Goal: Navigation & Orientation: Find specific page/section

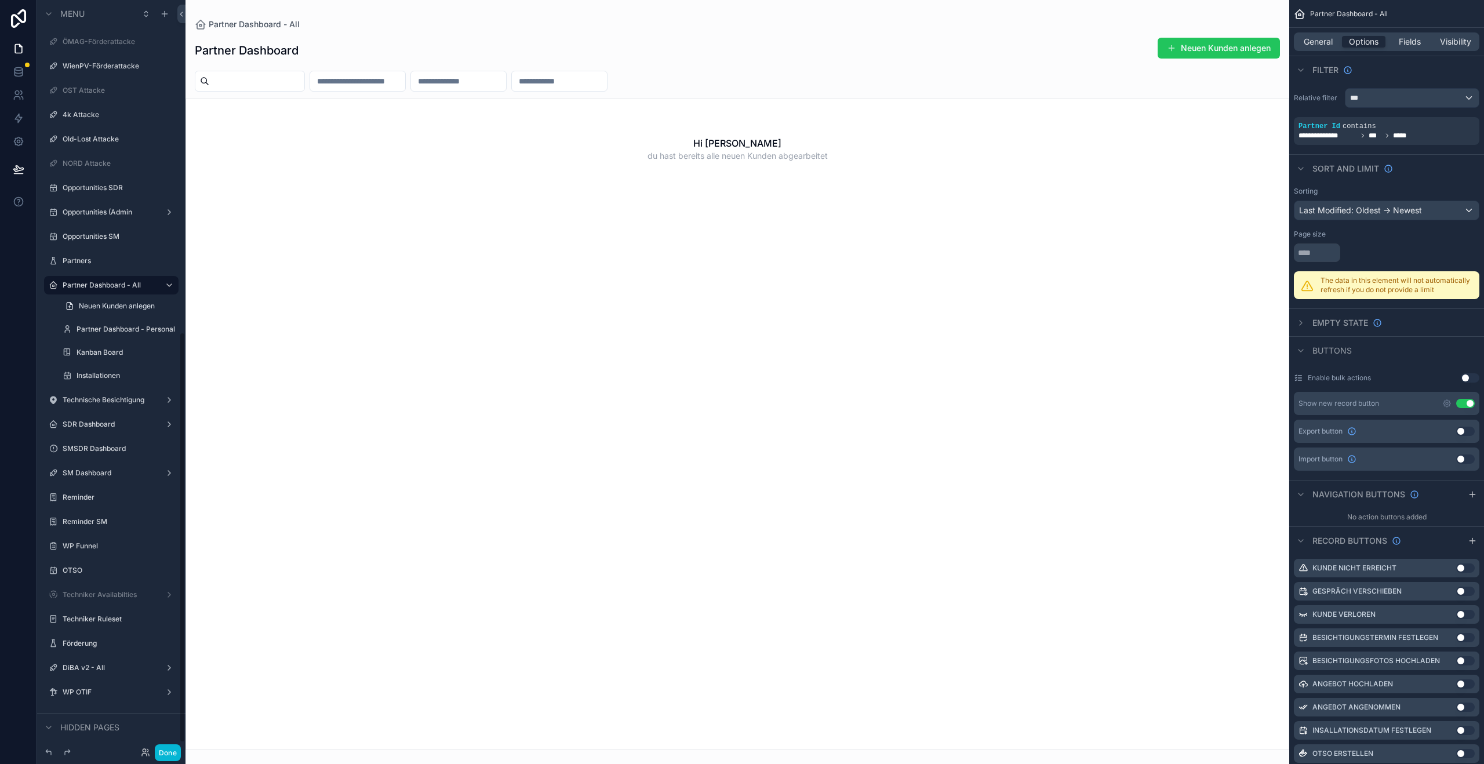
scroll to position [608, 0]
